Goal: Communication & Community: Answer question/provide support

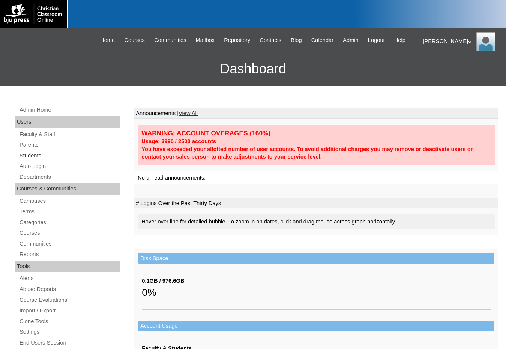
click at [35, 160] on link "Students" at bounding box center [70, 155] width 102 height 9
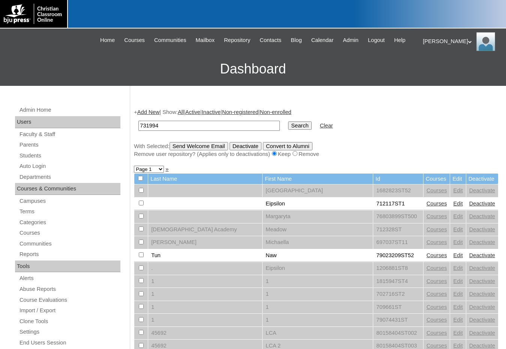
type input "731994"
click at [288, 126] on input "Search" at bounding box center [299, 125] width 23 height 8
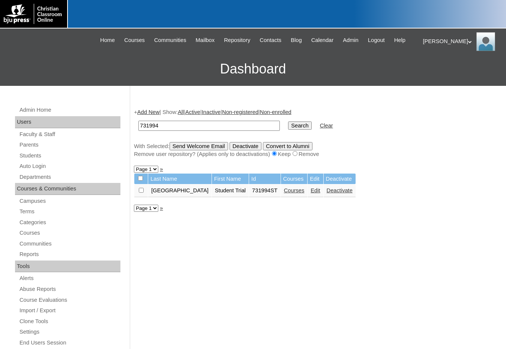
click at [138, 191] on td at bounding box center [140, 190] width 13 height 13
click at [144, 189] on input "checkbox" at bounding box center [141, 190] width 5 height 5
checkbox input "true"
click at [184, 148] on input "Send Welcome Email" at bounding box center [198, 146] width 58 height 8
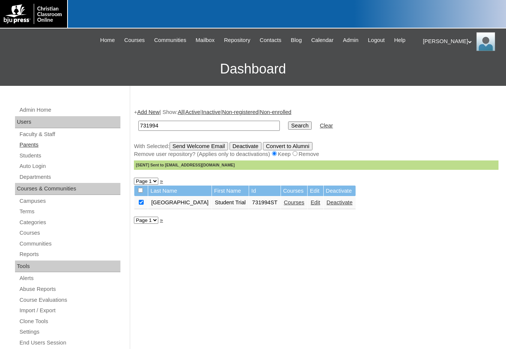
drag, startPoint x: 35, startPoint y: 145, endPoint x: 52, endPoint y: 142, distance: 16.8
click at [35, 145] on link "Parents" at bounding box center [70, 144] width 102 height 9
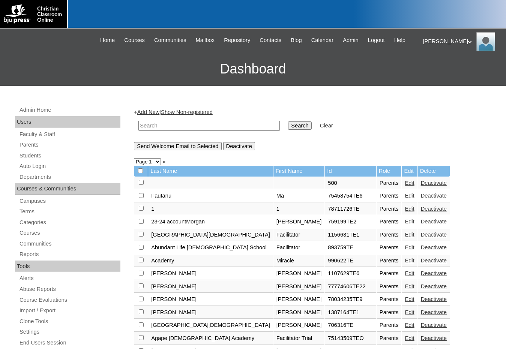
click at [151, 124] on input "text" at bounding box center [208, 126] width 141 height 10
type input "evans"
click at [288, 121] on input "Search" at bounding box center [299, 125] width 23 height 8
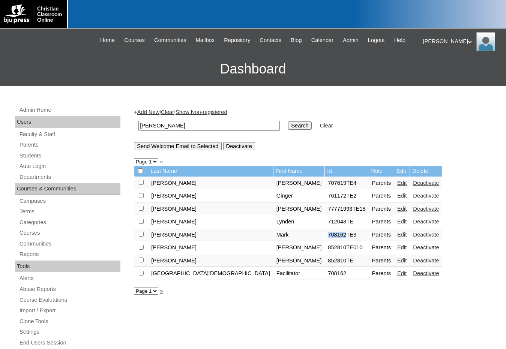
drag, startPoint x: 258, startPoint y: 234, endPoint x: 276, endPoint y: 236, distance: 18.1
click at [325, 236] on td "708162TE3" at bounding box center [346, 235] width 43 height 13
copy td "708162"
drag, startPoint x: 276, startPoint y: 236, endPoint x: 330, endPoint y: 235, distance: 54.0
click at [397, 235] on link "Edit" at bounding box center [401, 235] width 9 height 6
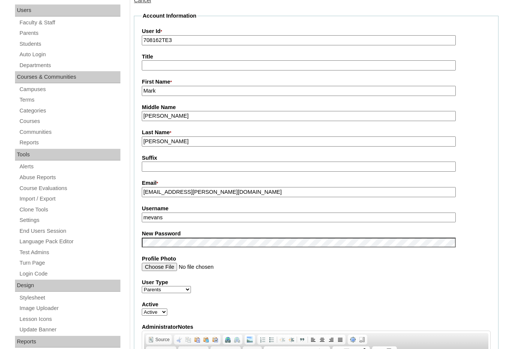
scroll to position [112, 0]
click at [36, 44] on link "Students" at bounding box center [70, 43] width 102 height 9
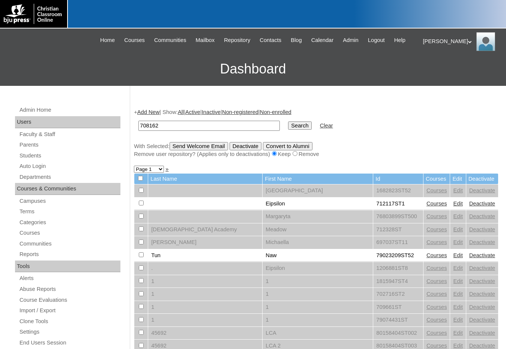
type input "708162"
click at [288, 121] on input "Search" at bounding box center [299, 125] width 23 height 8
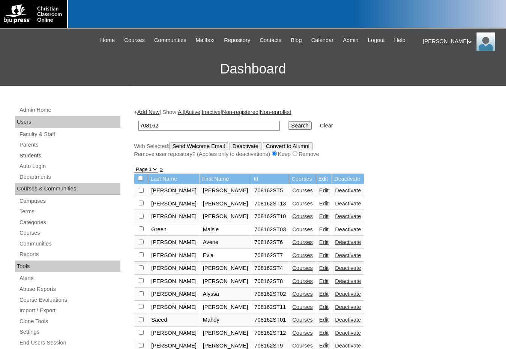
click at [31, 158] on link "Students" at bounding box center [70, 155] width 102 height 9
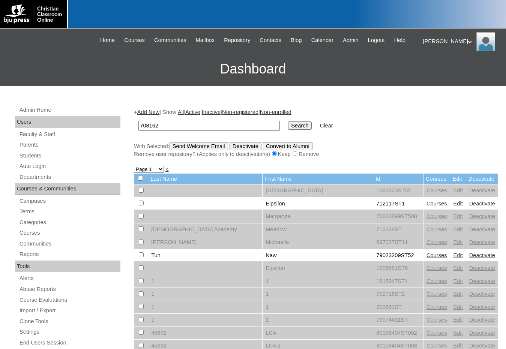
type input "708162"
click at [288, 121] on input "Search" at bounding box center [299, 125] width 23 height 8
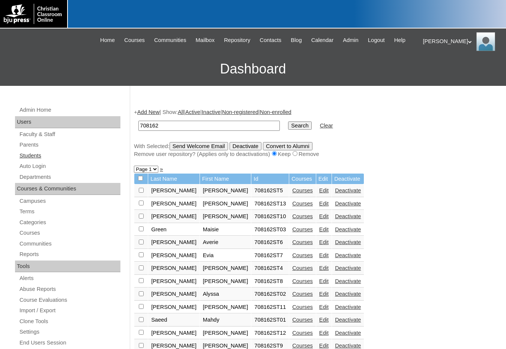
click at [48, 151] on link "Students" at bounding box center [70, 155] width 102 height 9
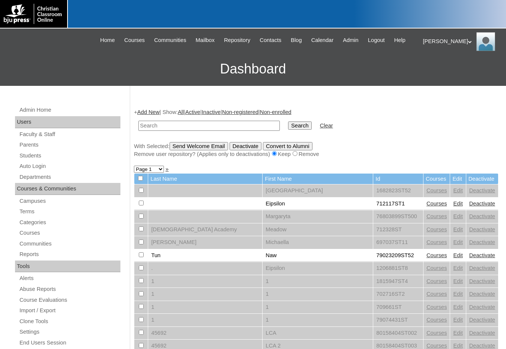
click at [42, 145] on link "Parents" at bounding box center [70, 144] width 102 height 9
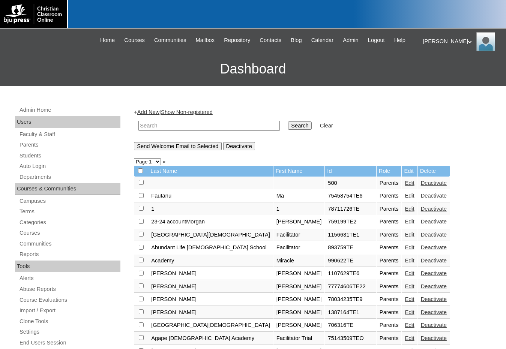
click at [166, 124] on input "text" at bounding box center [208, 126] width 141 height 10
paste input "708162"
type input "708162"
click at [288, 121] on input "Search" at bounding box center [299, 125] width 23 height 8
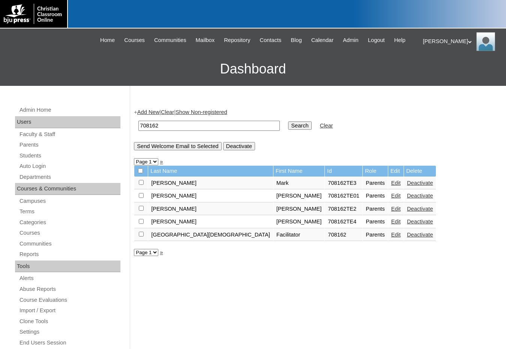
click at [158, 108] on div "+ Add New | Clear | Show Non-registered 708162 Search Clear Send Welcome Email …" at bounding box center [316, 129] width 364 height 42
click at [155, 109] on link "Add New" at bounding box center [148, 112] width 22 height 6
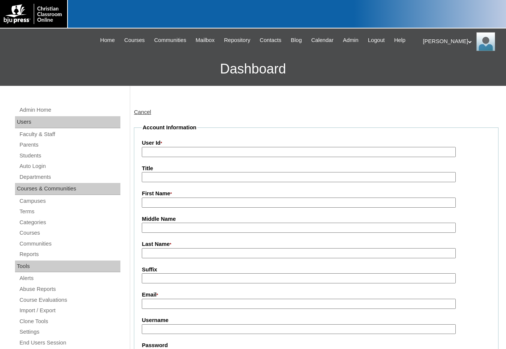
click at [179, 153] on input "User Id *" at bounding box center [299, 152] width 314 height 10
paste input "708162"
type input "708162TE5"
type input "Chastity"
type input "[PERSON_NAME]"
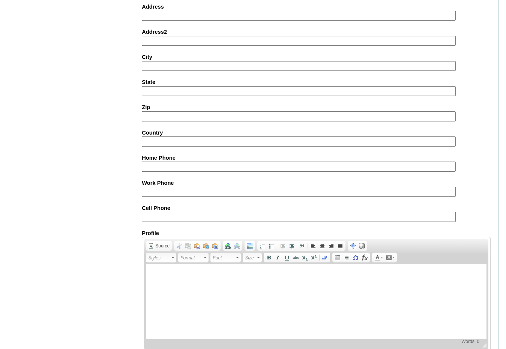
scroll to position [664, 0]
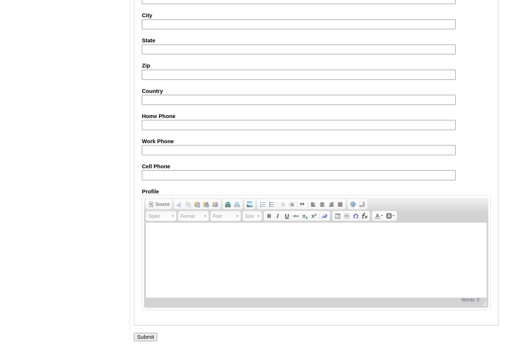
type input "chastity.cedeno@pcalakeland.org"
click at [142, 336] on input "Submit" at bounding box center [145, 337] width 23 height 8
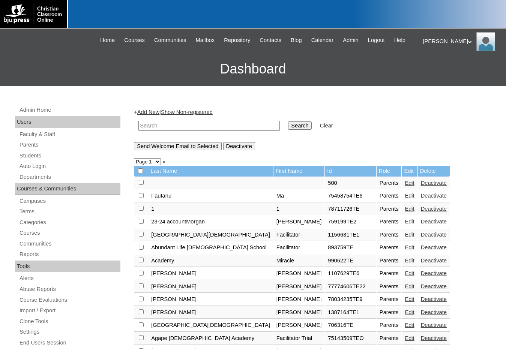
click at [168, 129] on input "text" at bounding box center [208, 126] width 141 height 10
paste input "708162"
type input "708162"
click at [288, 121] on input "Search" at bounding box center [299, 125] width 23 height 8
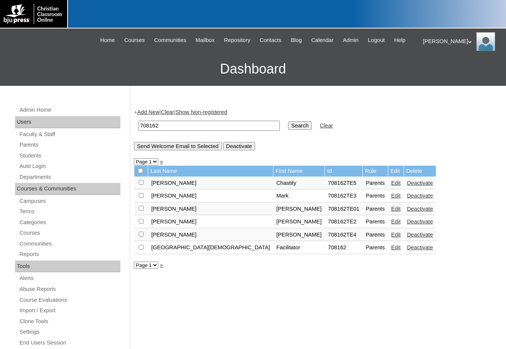
click at [148, 113] on link "Add New" at bounding box center [148, 112] width 22 height 6
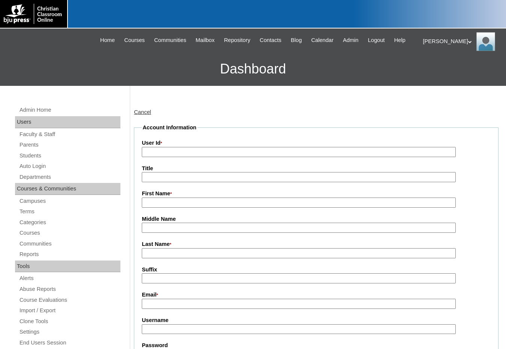
click at [161, 154] on input "User Id *" at bounding box center [299, 152] width 314 height 10
paste input "708162"
type input "708162TE6"
type input "Joel"
type input "Bonet"
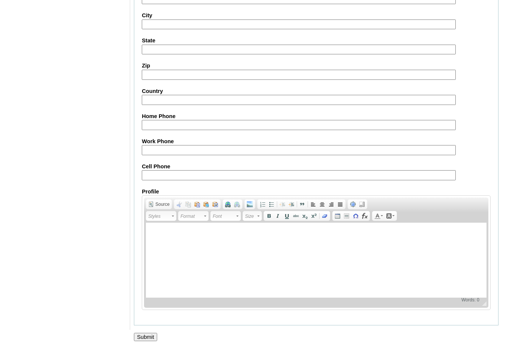
scroll to position [664, 0]
type input "joel.bonet@pcalakeland.com"
click at [147, 336] on input "Submit" at bounding box center [145, 337] width 23 height 8
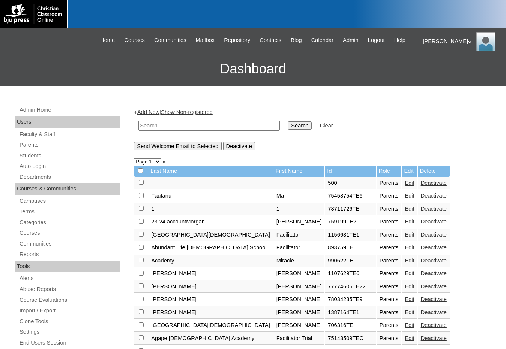
click at [199, 125] on input "text" at bounding box center [208, 126] width 141 height 10
paste input "708162"
type input "708162"
click at [288, 129] on input "Search" at bounding box center [299, 125] width 23 height 8
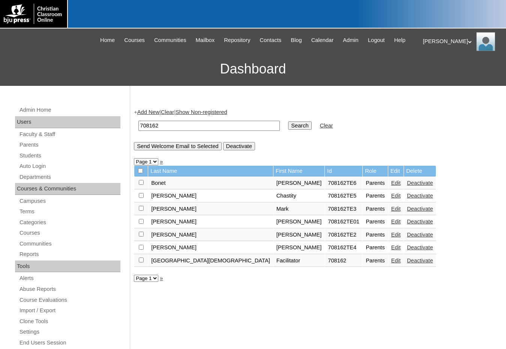
click at [141, 184] on input "checkbox" at bounding box center [141, 182] width 5 height 5
checkbox input "true"
click at [142, 195] on input "checkbox" at bounding box center [141, 195] width 5 height 5
checkbox input "true"
click at [178, 147] on input "Send Welcome Email to Selected" at bounding box center [177, 146] width 87 height 8
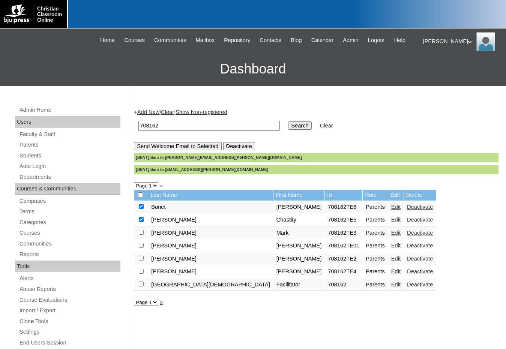
click at [391, 209] on link "Edit" at bounding box center [395, 207] width 9 height 6
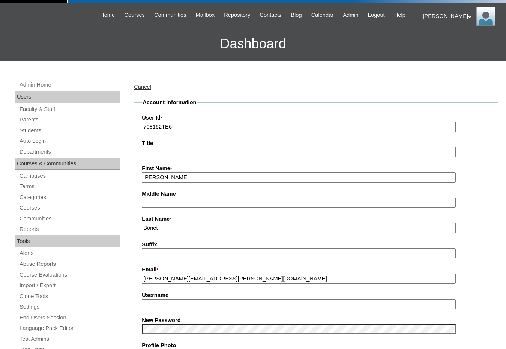
scroll to position [37, 0]
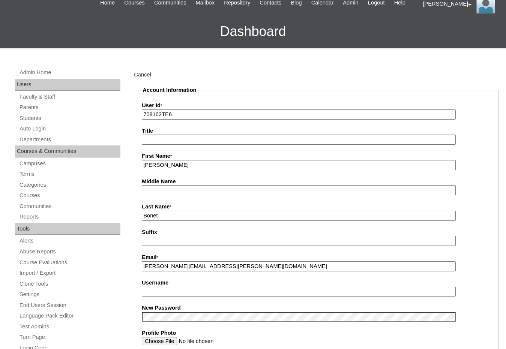
click at [233, 262] on label "Email *" at bounding box center [316, 257] width 349 height 8
click at [233, 262] on input "joel.bonet@pcalakeland.com" at bounding box center [299, 266] width 314 height 10
click at [233, 265] on input "joel.bonet@pcalakeland.com" at bounding box center [299, 266] width 314 height 10
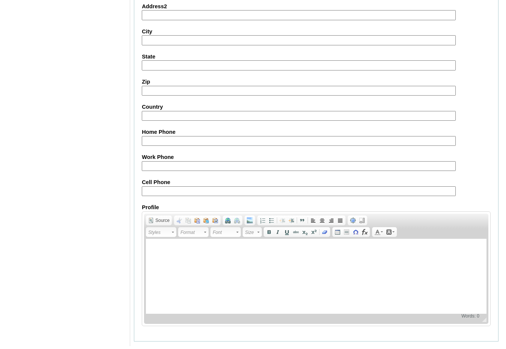
scroll to position [636, 0]
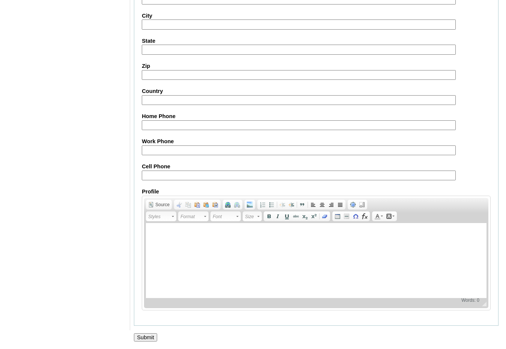
type input "joel.bonet@pcalakeland.org"
click at [145, 335] on input "Submit" at bounding box center [145, 337] width 23 height 8
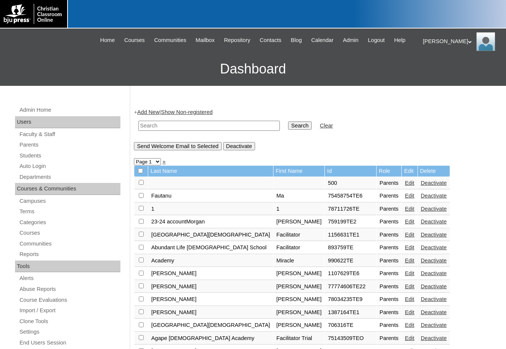
click at [200, 124] on input "text" at bounding box center [208, 126] width 141 height 10
paste input "708162"
type input "708162"
click at [288, 125] on input "Search" at bounding box center [299, 125] width 23 height 8
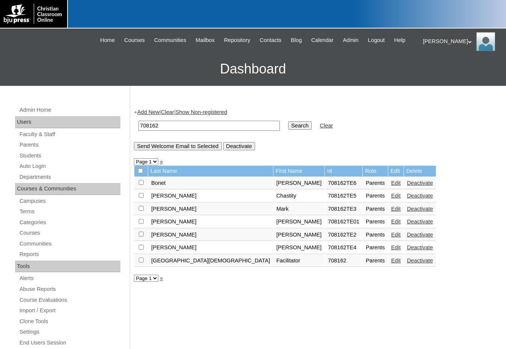
click at [140, 183] on input "checkbox" at bounding box center [141, 182] width 5 height 5
checkbox input "true"
click at [187, 149] on input "Send Welcome Email to Selected" at bounding box center [177, 146] width 87 height 8
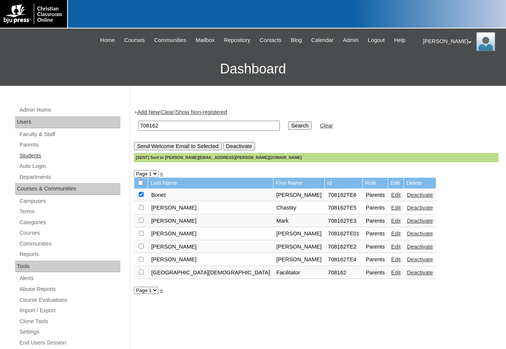
click at [43, 160] on link "Students" at bounding box center [70, 155] width 102 height 9
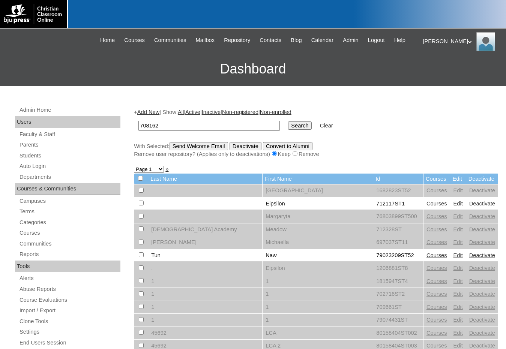
type input "708162"
click at [288, 126] on input "Search" at bounding box center [299, 125] width 23 height 8
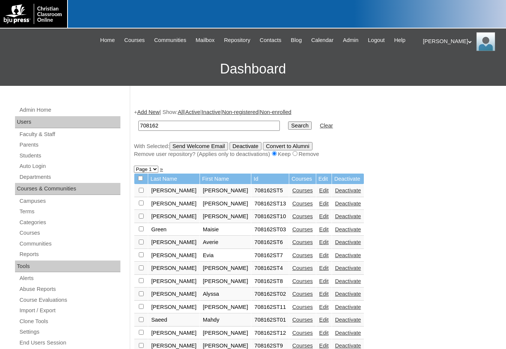
click at [151, 113] on link "Add New" at bounding box center [148, 112] width 22 height 6
click at [319, 217] on link "Edit" at bounding box center [323, 216] width 9 height 6
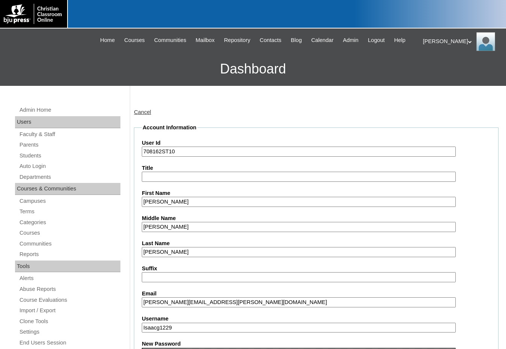
scroll to position [112, 0]
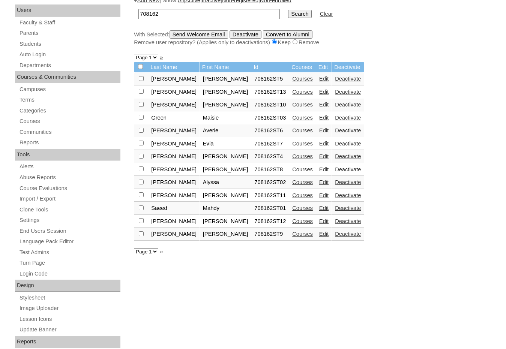
scroll to position [112, 0]
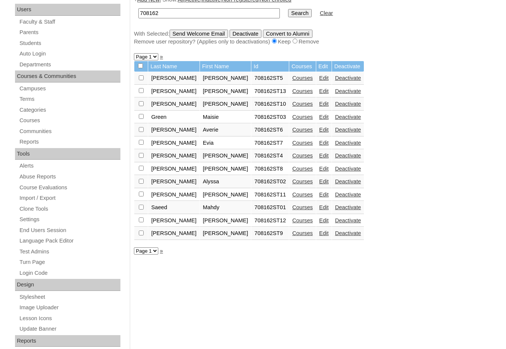
click at [319, 222] on link "Edit" at bounding box center [323, 220] width 9 height 6
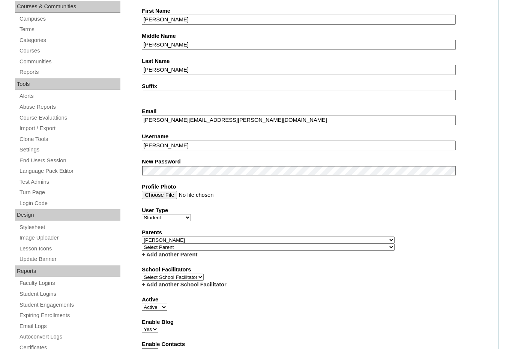
scroll to position [187, 0]
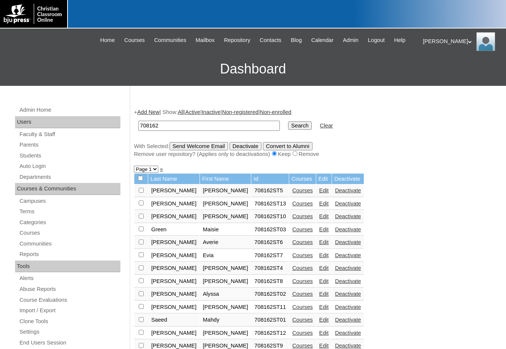
scroll to position [111, 0]
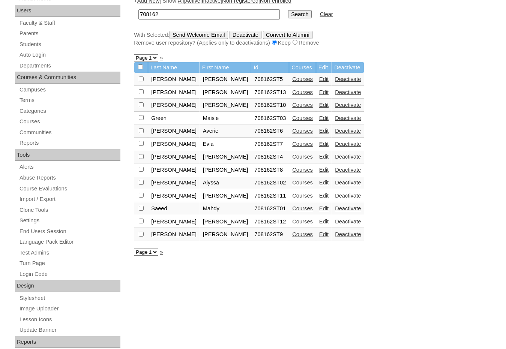
click at [319, 196] on link "Edit" at bounding box center [323, 196] width 9 height 6
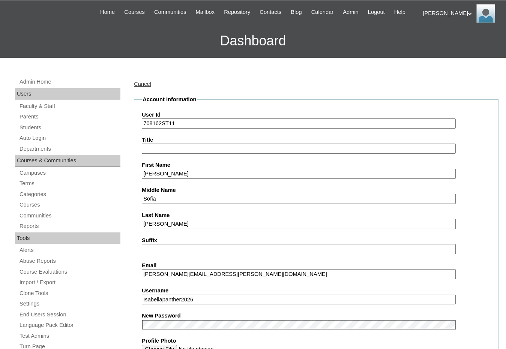
scroll to position [75, 0]
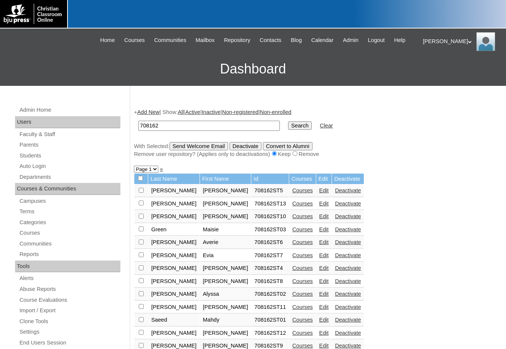
click at [154, 112] on link "Add New" at bounding box center [148, 112] width 22 height 6
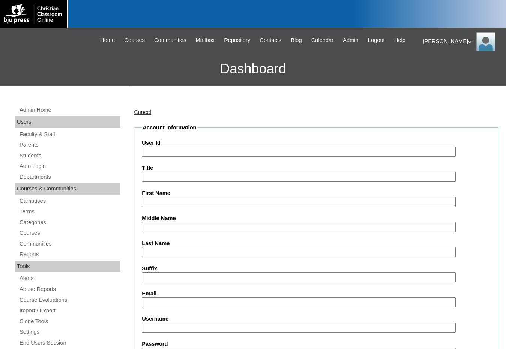
click at [162, 147] on input "User Id" at bounding box center [299, 152] width 314 height 10
paste input "708162"
click at [170, 148] on input "708162TE" at bounding box center [299, 152] width 314 height 10
type input "708162TE14"
click at [181, 199] on input "First Name" at bounding box center [299, 202] width 314 height 10
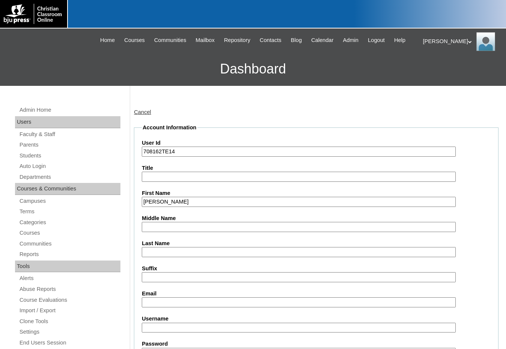
type input "Darius"
type input "Answeeny"
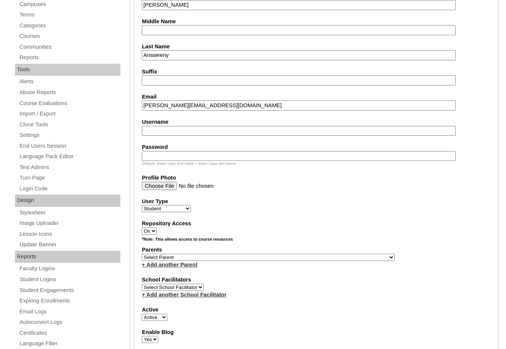
scroll to position [225, 0]
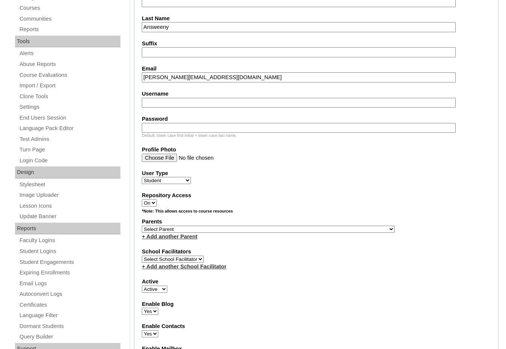
type input "darius.answeeney@studentpca.org"
click at [304, 228] on select "Select Parent , Fautanu, Ma 1, 1 23-24 accountMorgan, Jason 6th Street Mennonit…" at bounding box center [268, 229] width 253 height 7
select select "37467"
click at [322, 228] on div "Parents Select Parent , Fautanu, Ma 1, 1 23-24 accountMorgan, Jason 6th Street …" at bounding box center [316, 229] width 349 height 22
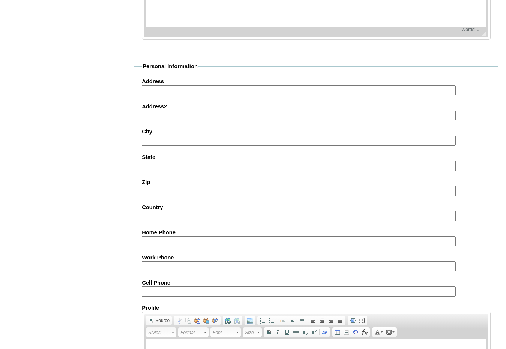
scroll to position [792, 0]
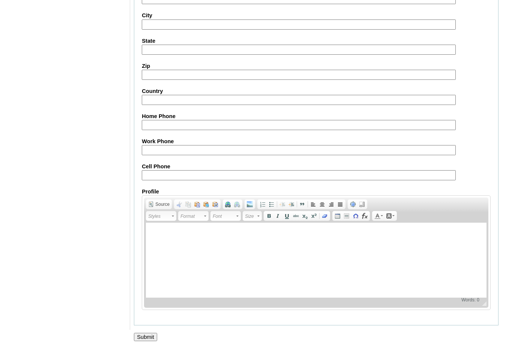
click at [145, 338] on input "Submit" at bounding box center [145, 337] width 23 height 8
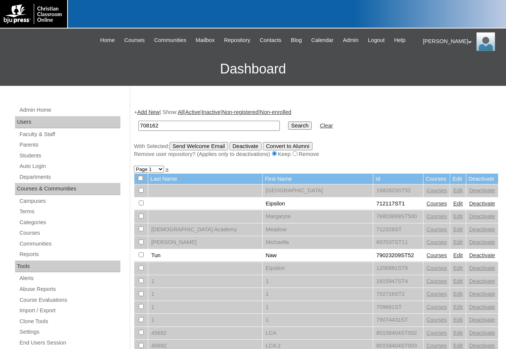
type input "708162"
click at [288, 121] on input "Search" at bounding box center [299, 125] width 23 height 8
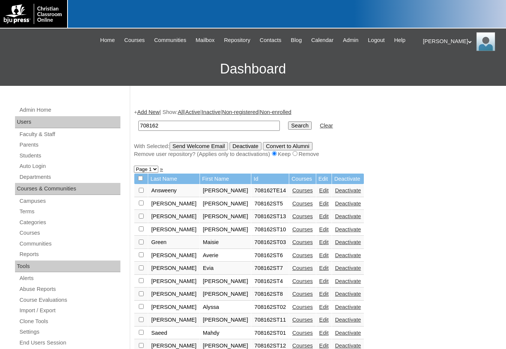
click at [292, 190] on link "Courses" at bounding box center [302, 190] width 21 height 6
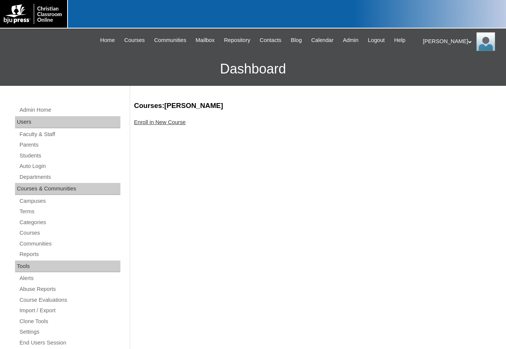
click at [181, 120] on link "Enroll in New Course" at bounding box center [160, 122] width 52 height 6
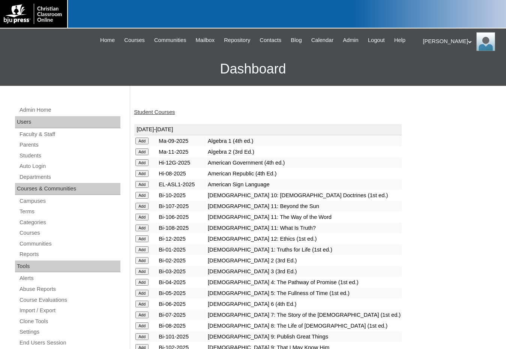
click at [142, 165] on input "Add" at bounding box center [141, 162] width 13 height 7
click at [42, 160] on link "Students" at bounding box center [70, 155] width 102 height 9
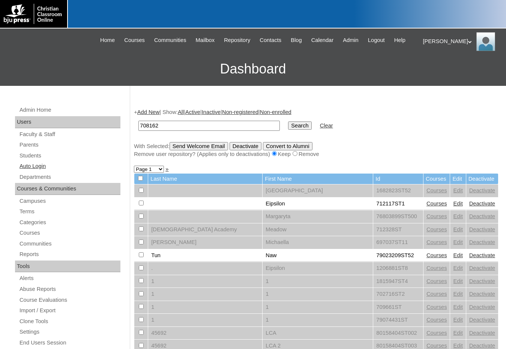
type input "708162"
click at [288, 121] on input "Search" at bounding box center [299, 125] width 23 height 8
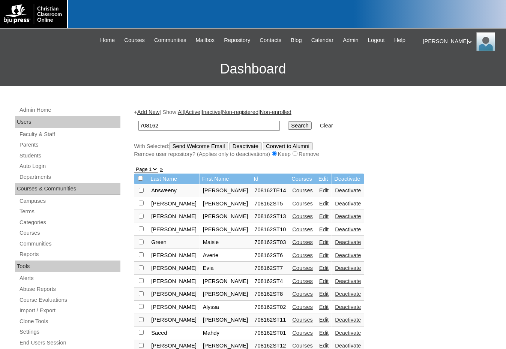
scroll to position [37, 0]
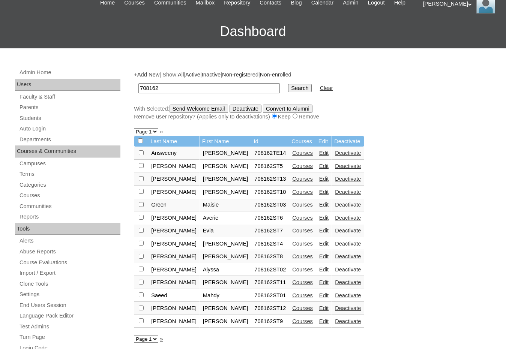
click at [152, 76] on link "Add New" at bounding box center [148, 75] width 22 height 6
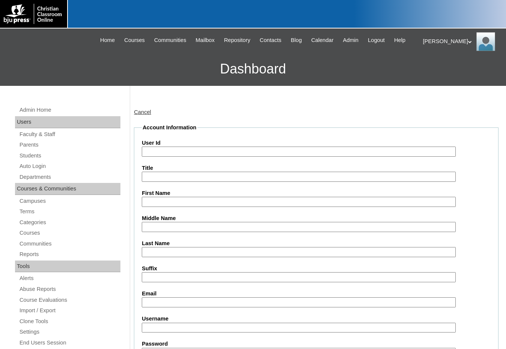
click at [166, 152] on input "User Id" at bounding box center [299, 152] width 314 height 10
paste input "708162"
type input "708162ST15"
type input "Anna-Gabriella"
type input "Austin"
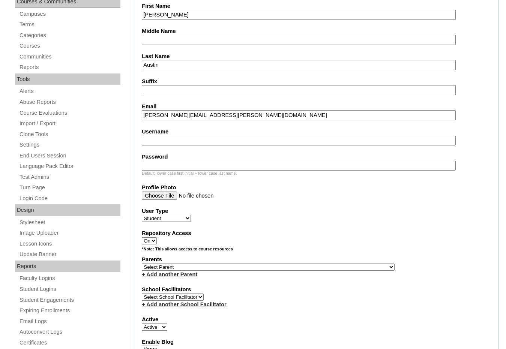
scroll to position [187, 0]
type input "anna-gabriella.austin@studentpca.org"
click at [303, 265] on select "Select Parent , Fautanu, Ma 1, 1 23-24 accountMorgan, Jason 6th Street Mennonit…" at bounding box center [268, 266] width 253 height 7
select select "37468"
click at [318, 265] on div "Parents Select Parent , Fautanu, Ma 1, 1 23-24 accountMorgan, Jason 6th Street …" at bounding box center [316, 266] width 349 height 22
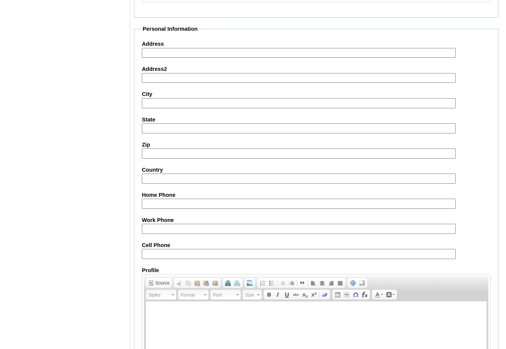
scroll to position [792, 0]
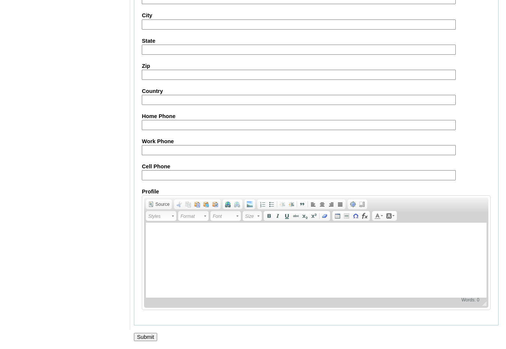
click at [149, 334] on input "Submit" at bounding box center [145, 337] width 23 height 8
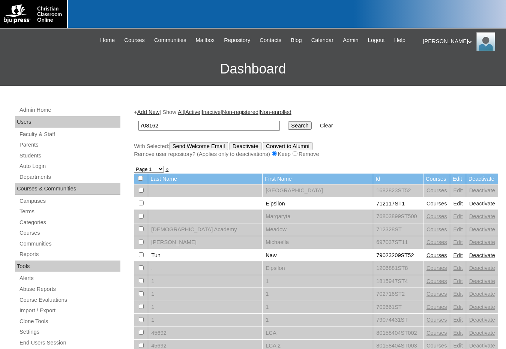
type input "708162"
click at [288, 126] on input "Search" at bounding box center [299, 125] width 23 height 8
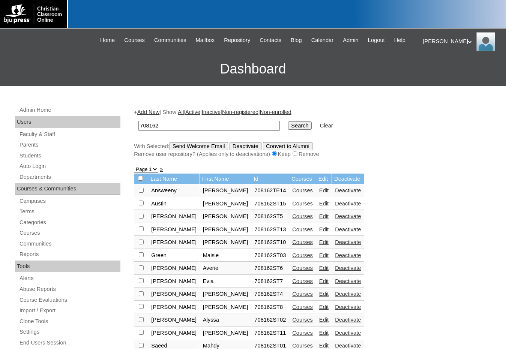
click at [292, 205] on link "Courses" at bounding box center [302, 204] width 21 height 6
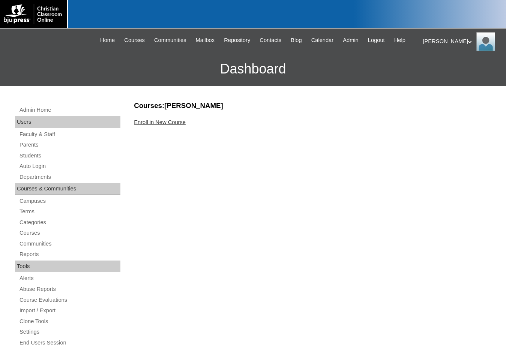
click at [172, 123] on link "Enroll in New Course" at bounding box center [160, 122] width 52 height 6
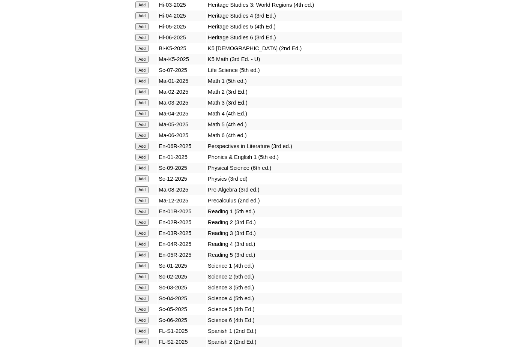
scroll to position [750, 0]
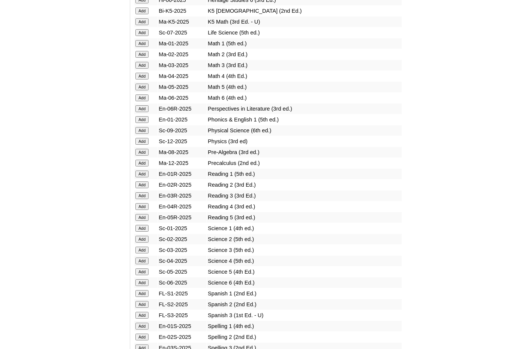
click at [141, 292] on input "Add" at bounding box center [141, 293] width 13 height 7
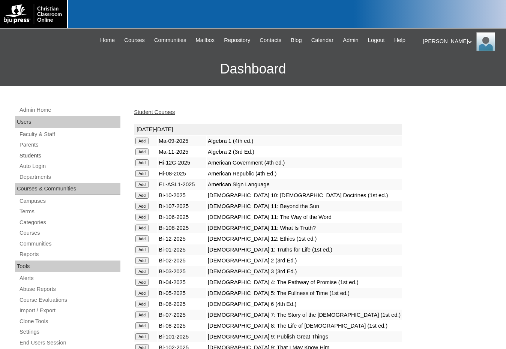
click at [37, 157] on link "Students" at bounding box center [70, 155] width 102 height 9
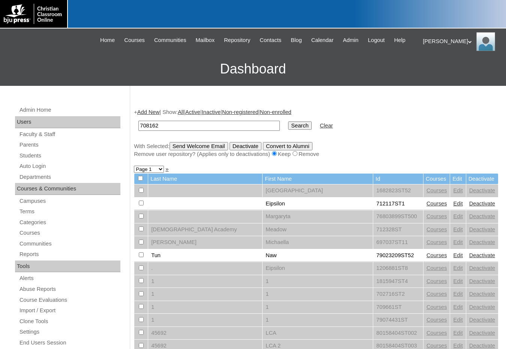
type input "708162"
click at [288, 125] on input "Search" at bounding box center [299, 125] width 23 height 8
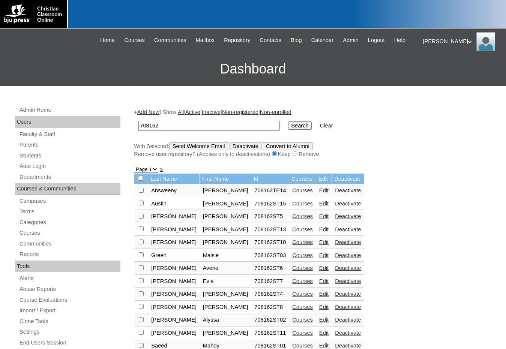
click at [141, 193] on input "checkbox" at bounding box center [141, 190] width 5 height 5
checkbox input "true"
click at [142, 202] on input "checkbox" at bounding box center [141, 203] width 5 height 5
checkbox input "true"
click at [192, 148] on input "Send Welcome Email" at bounding box center [198, 146] width 58 height 8
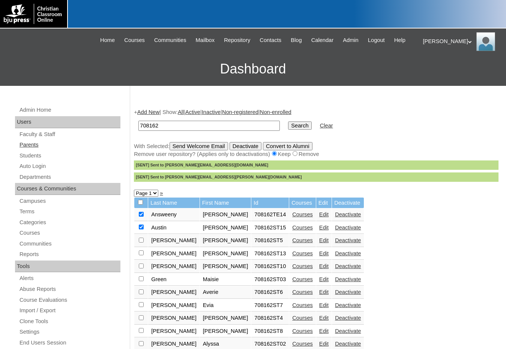
click at [48, 146] on link "Parents" at bounding box center [70, 144] width 102 height 9
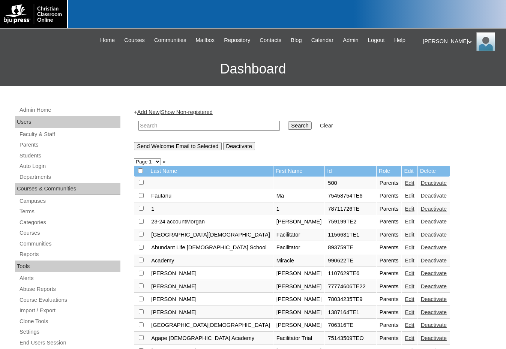
click at [149, 128] on input "text" at bounding box center [208, 126] width 141 height 10
drag, startPoint x: 165, startPoint y: 126, endPoint x: 133, endPoint y: 124, distance: 31.5
type input "781747"
click at [288, 122] on input "Search" at bounding box center [299, 125] width 23 height 8
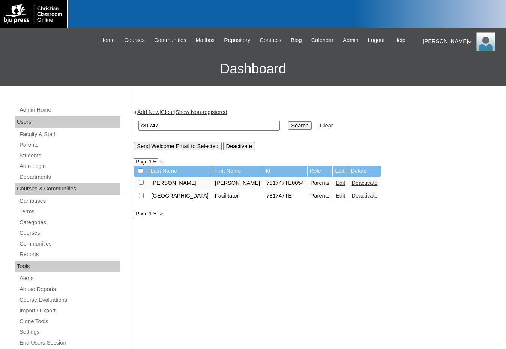
click at [336, 183] on link "Edit" at bounding box center [340, 183] width 9 height 6
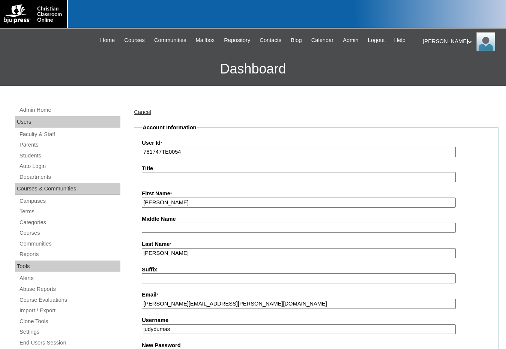
click at [36, 160] on div "Admin Home Users Faculty & Staff Parents Students Auto Login Departments Course…" at bounding box center [68, 347] width 115 height 485
click at [36, 156] on link "Students" at bounding box center [70, 155] width 102 height 9
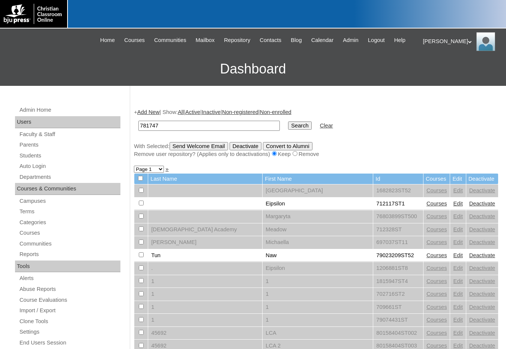
type input "781747"
click at [288, 123] on input "Search" at bounding box center [299, 125] width 23 height 8
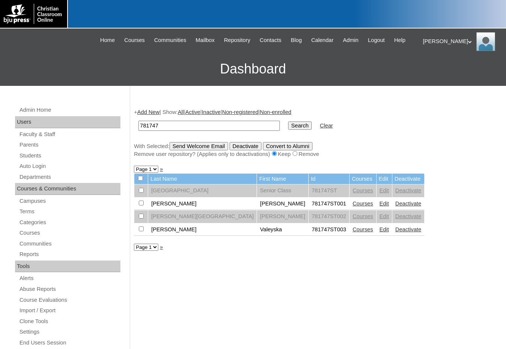
click at [352, 203] on link "Courses" at bounding box center [362, 204] width 21 height 6
click at [352, 232] on link "Courses" at bounding box center [362, 229] width 21 height 6
click at [148, 113] on link "Add New" at bounding box center [148, 112] width 22 height 6
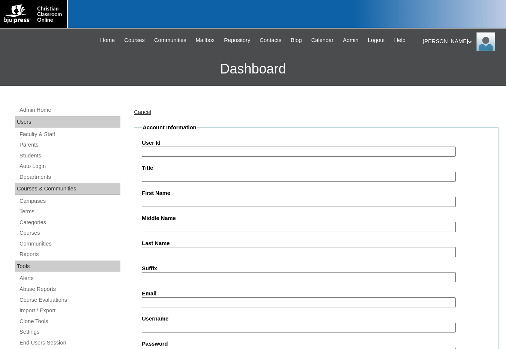
click at [172, 154] on input "User Id" at bounding box center [299, 152] width 314 height 10
paste input "781747"
type input "781747ST4"
type input "[PERSON_NAME]"
type input "Carmona"
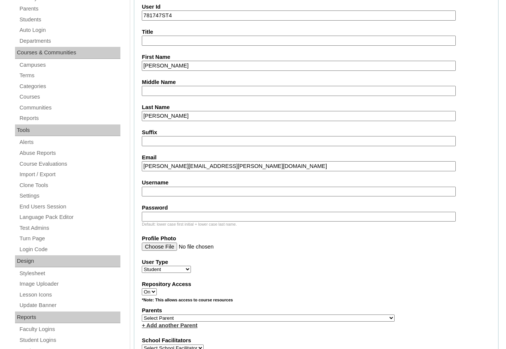
scroll to position [150, 0]
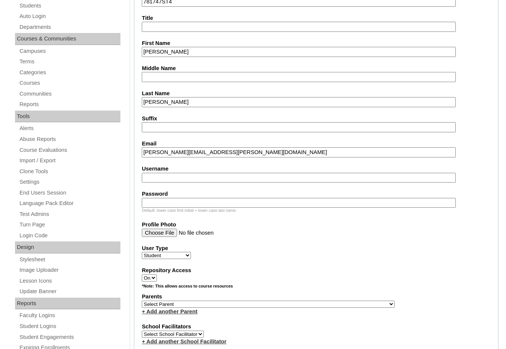
type input "efrain.carmona@faithprep.cc"
click at [304, 303] on select "Select Parent , Fautanu, Ma 1, 1 23-24 accountMorgan, Jason 6th Street Mennonit…" at bounding box center [268, 304] width 253 height 7
select select "33655"
click at [330, 303] on div "Parents Select Parent , Fautanu, Ma 1, 1 23-24 accountMorgan, Jason 6th Street …" at bounding box center [316, 304] width 349 height 22
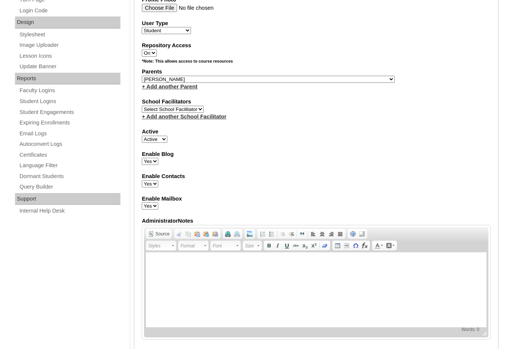
click at [501, 210] on div "Admin Home Users Faculty & Staff Parents Students Auto Login Departments Course…" at bounding box center [253, 234] width 506 height 1046
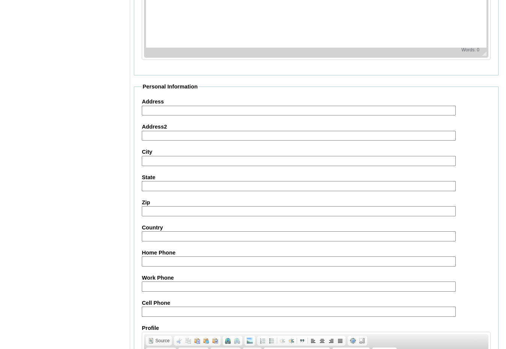
scroll to position [792, 0]
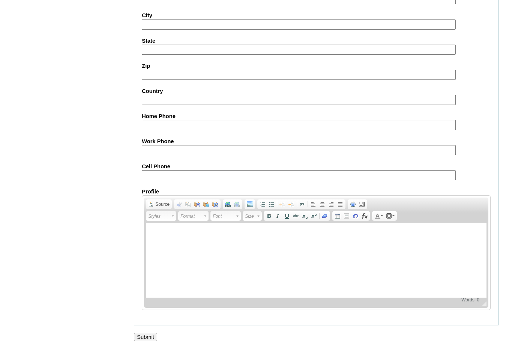
click at [146, 334] on input "Submit" at bounding box center [145, 337] width 23 height 8
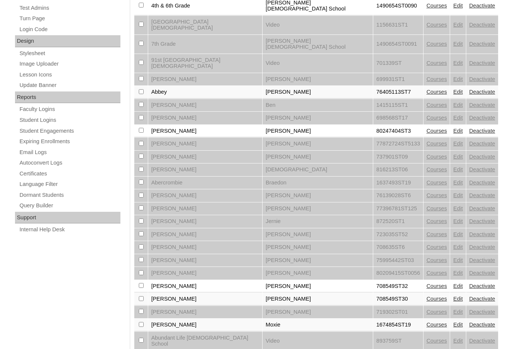
scroll to position [355, 0]
click at [55, 232] on link "Internal Help Desk" at bounding box center [70, 230] width 102 height 9
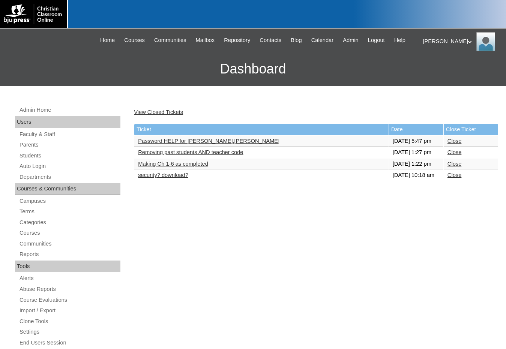
click at [216, 144] on link "Password HELP for [PERSON_NAME].[PERSON_NAME]" at bounding box center [208, 141] width 141 height 6
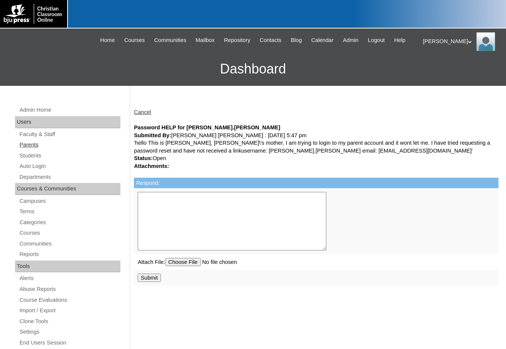
click at [47, 147] on link "Parents" at bounding box center [70, 144] width 102 height 9
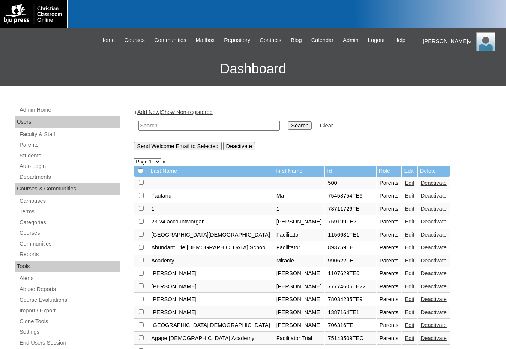
click at [178, 128] on input "text" at bounding box center [208, 126] width 141 height 10
type input "makimoto"
click at [288, 121] on input "Search" at bounding box center [299, 125] width 23 height 8
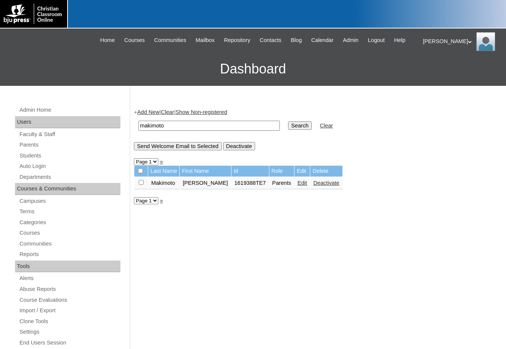
click at [297, 183] on link "Edit" at bounding box center [301, 183] width 9 height 6
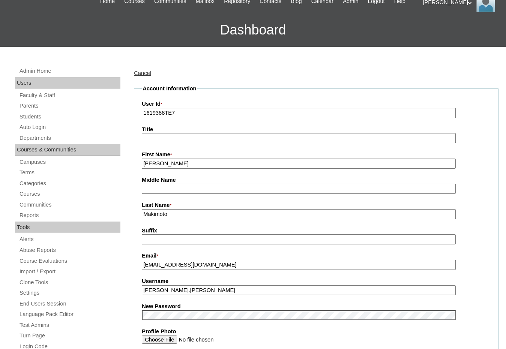
scroll to position [75, 0]
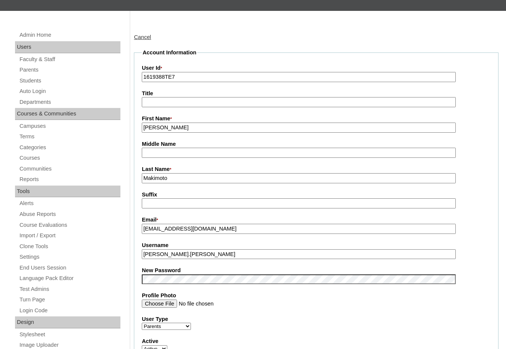
click at [134, 262] on fieldset "Account Information User Id * 1619388TE7 Title First Name * [PERSON_NAME] Middl…" at bounding box center [316, 273] width 364 height 449
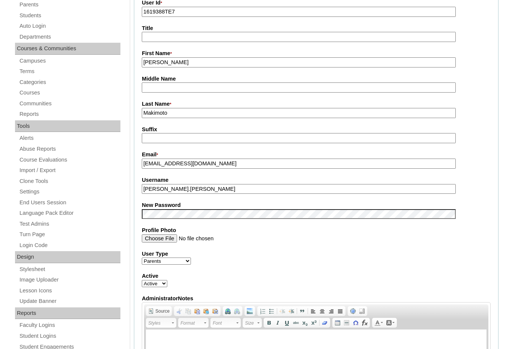
scroll to position [150, 0]
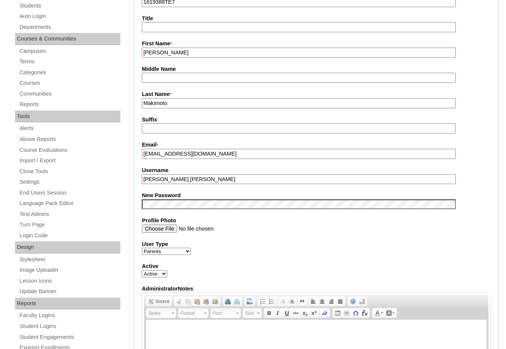
drag, startPoint x: 199, startPoint y: 180, endPoint x: 123, endPoint y: 173, distance: 76.4
click at [481, 196] on label "New Password" at bounding box center [316, 196] width 349 height 8
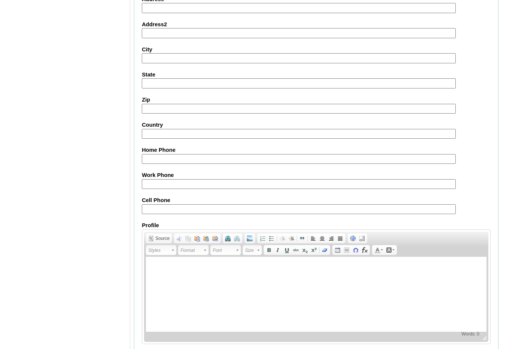
scroll to position [636, 0]
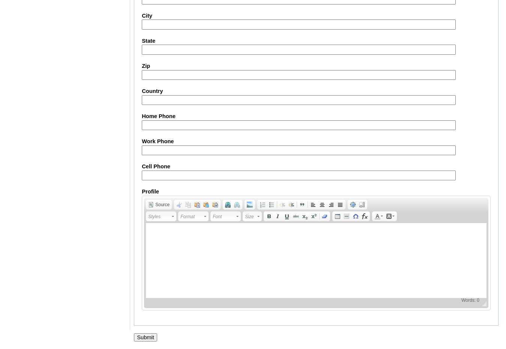
click at [152, 338] on input "Submit" at bounding box center [145, 337] width 23 height 8
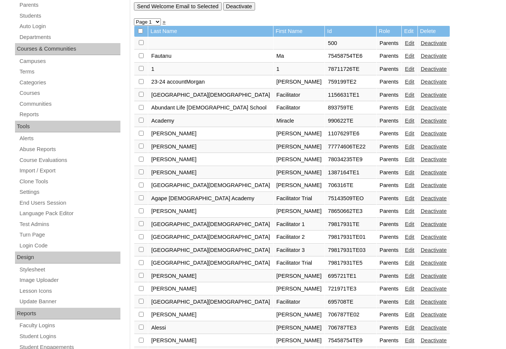
scroll to position [262, 0]
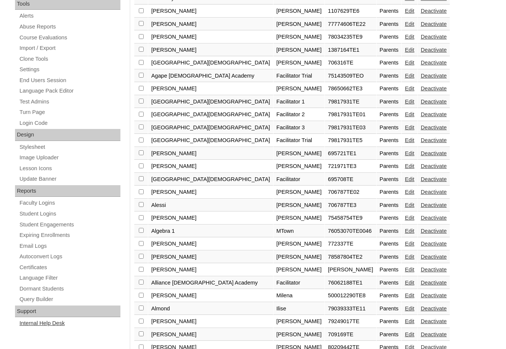
click at [47, 321] on link "Internal Help Desk" at bounding box center [70, 323] width 102 height 9
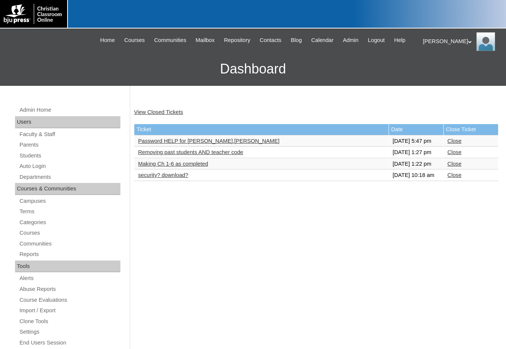
click at [204, 142] on link "Password HELP for [PERSON_NAME].[PERSON_NAME]" at bounding box center [208, 141] width 141 height 6
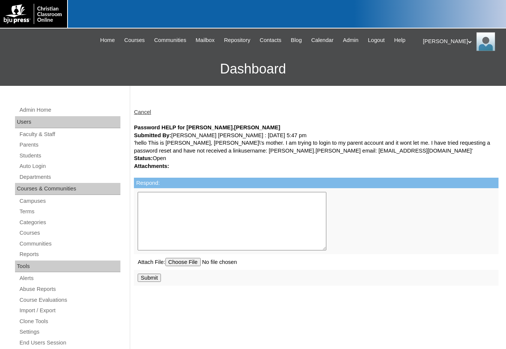
click at [196, 213] on textarea "Respond:" at bounding box center [232, 221] width 189 height 58
paste textarea "Good Morning, The username is case sensitive, so that may have been the issue. …"
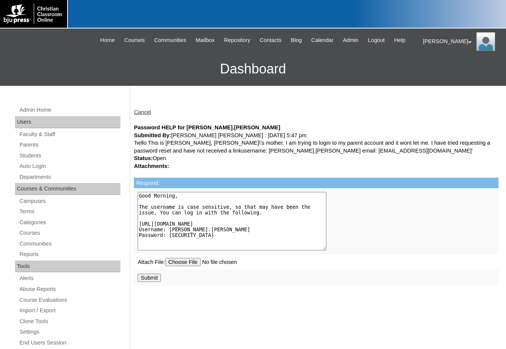
type textarea "Good Morning, The username is case sensitive, so that may have been the issue. …"
click at [149, 277] on input "Submit" at bounding box center [149, 278] width 23 height 8
